Goal: Task Accomplishment & Management: Manage account settings

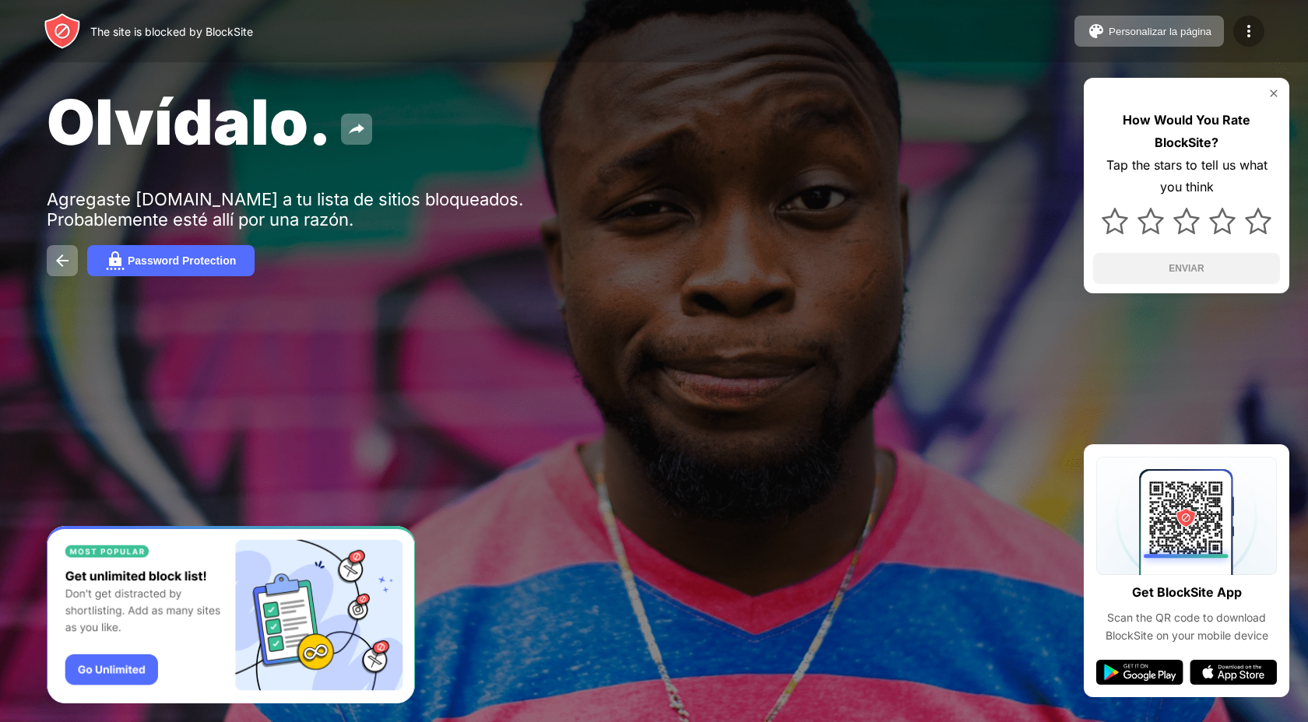
click at [1245, 36] on img at bounding box center [1248, 31] width 19 height 19
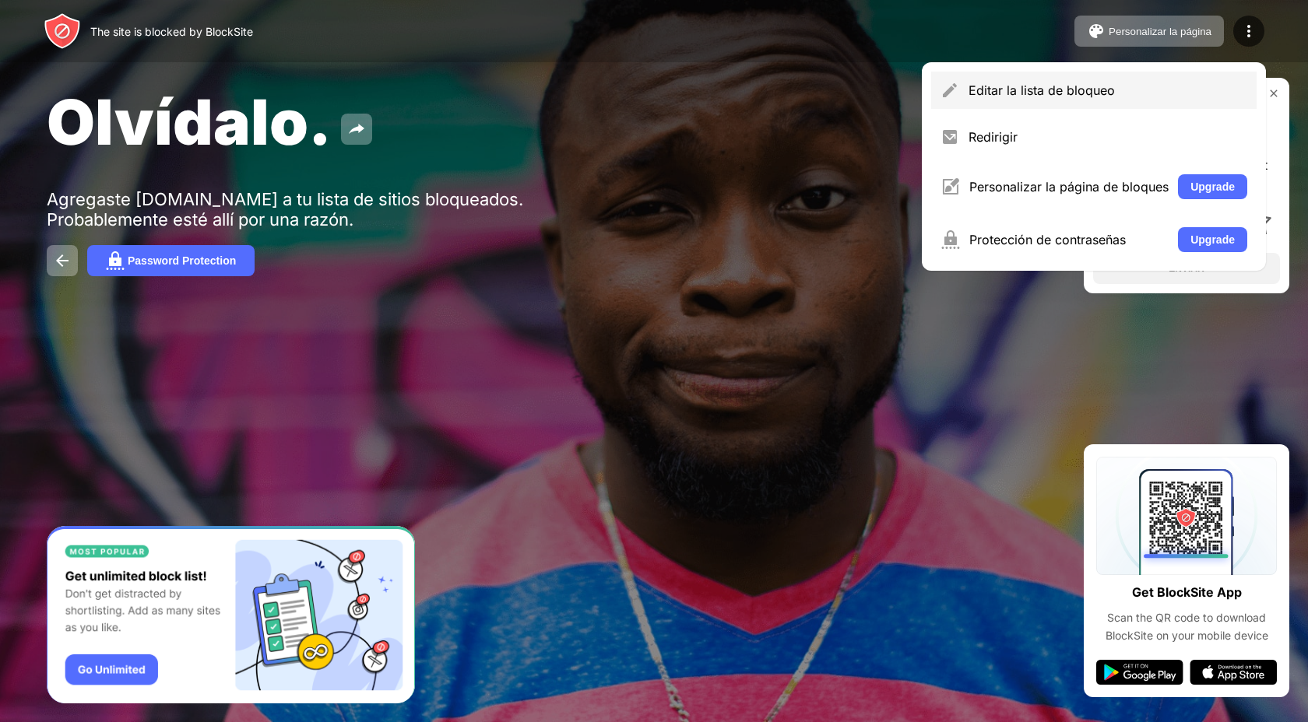
click at [1051, 89] on div "Editar la lista de bloqueo" at bounding box center [1107, 91] width 279 height 16
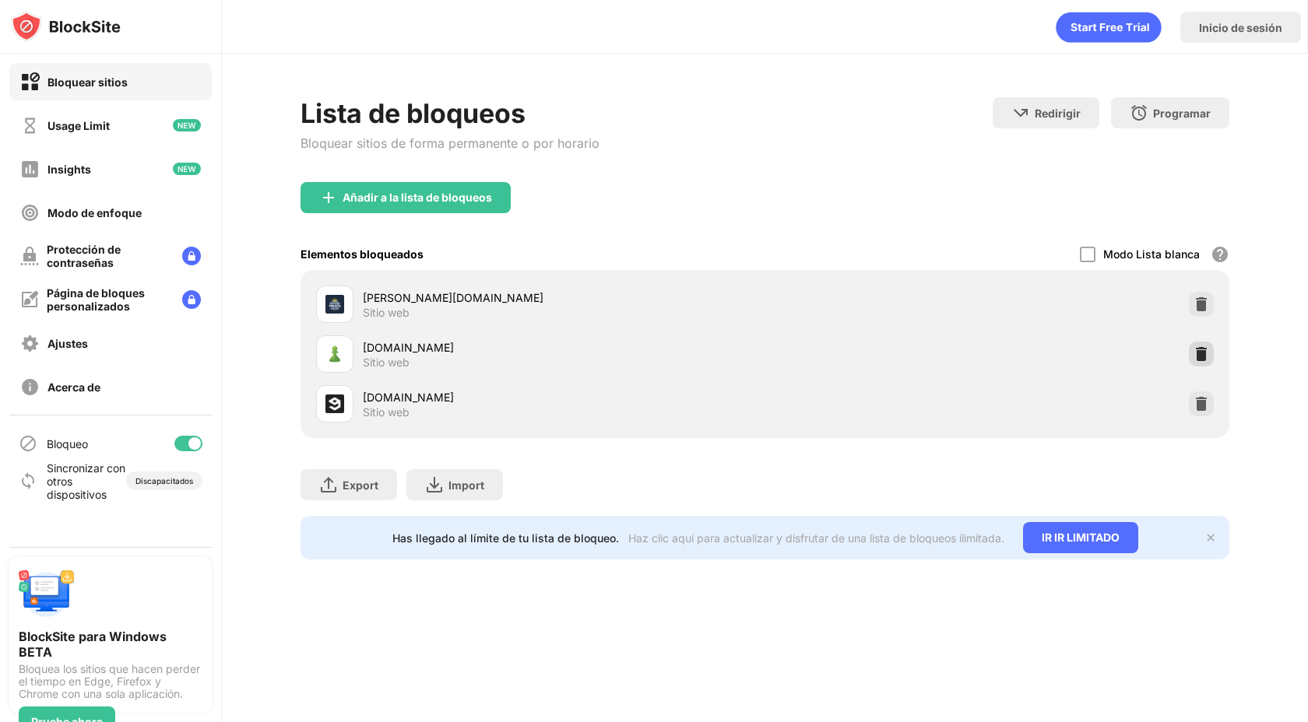
click at [1205, 358] on img at bounding box center [1201, 354] width 16 height 16
